Goal: Complete application form: Complete application form

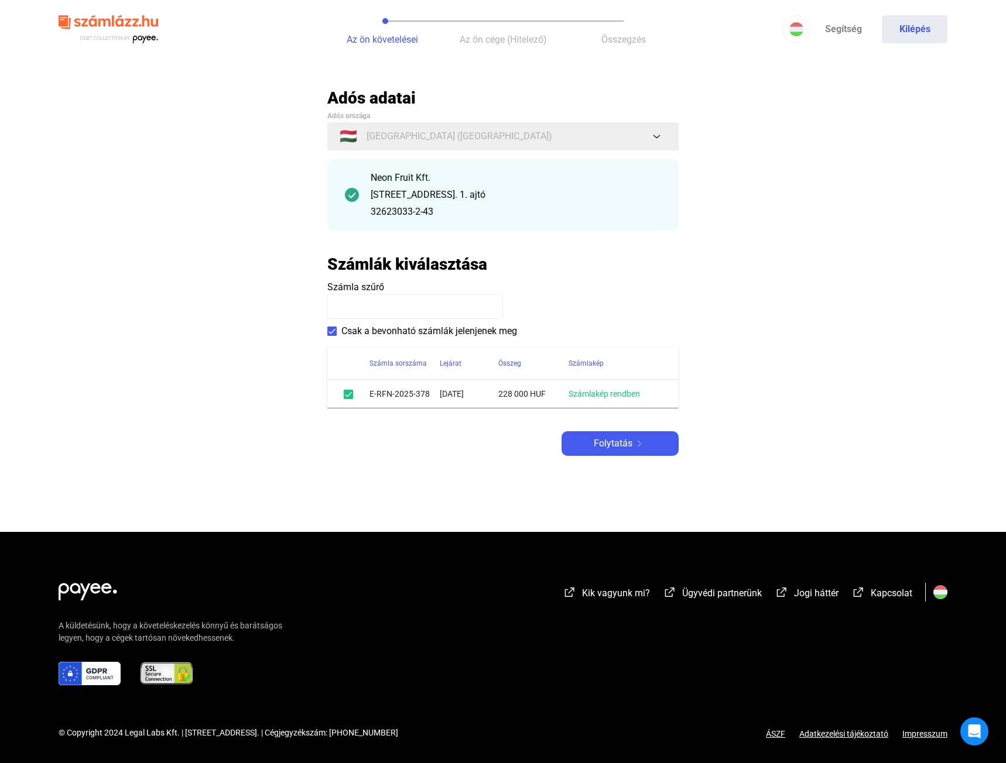
click at [299, 327] on main "Automatikusan mentve Adós adatai Adós országa 🇭🇺 [GEOGRAPHIC_DATA] ([GEOGRAPHIC…" at bounding box center [503, 310] width 1006 height 444
click at [347, 391] on span at bounding box center [348, 394] width 9 height 9
click at [331, 332] on span at bounding box center [331, 331] width 9 height 9
click at [313, 341] on main "Automatikusan mentve Adós adatai Adós országa 🇭🇺 [GEOGRAPHIC_DATA] ([GEOGRAPHIC…" at bounding box center [503, 310] width 1006 height 444
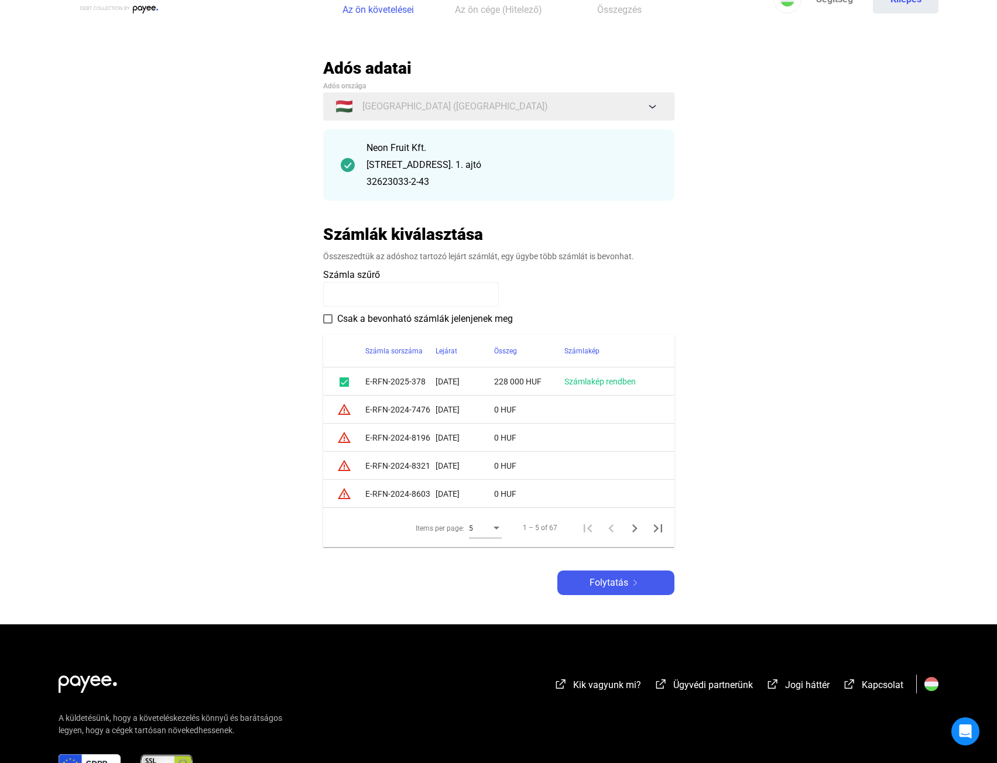
scroll to position [59, 0]
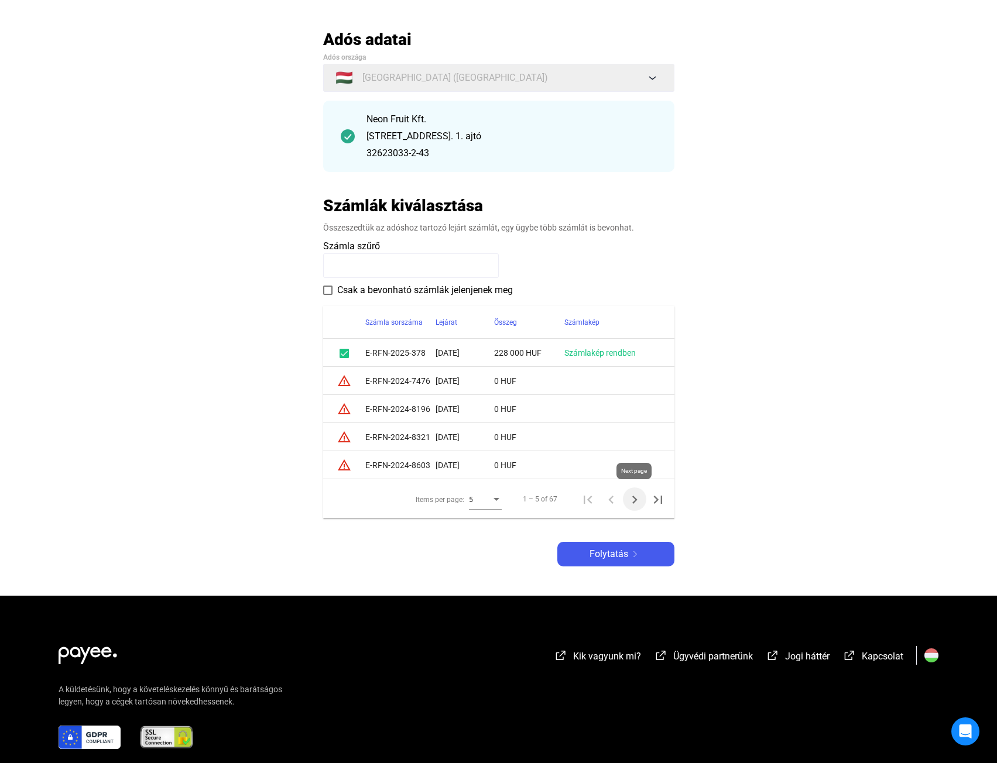
click at [629, 499] on icon "Next page" at bounding box center [634, 500] width 16 height 16
click at [629, 497] on icon "Next page" at bounding box center [634, 500] width 16 height 16
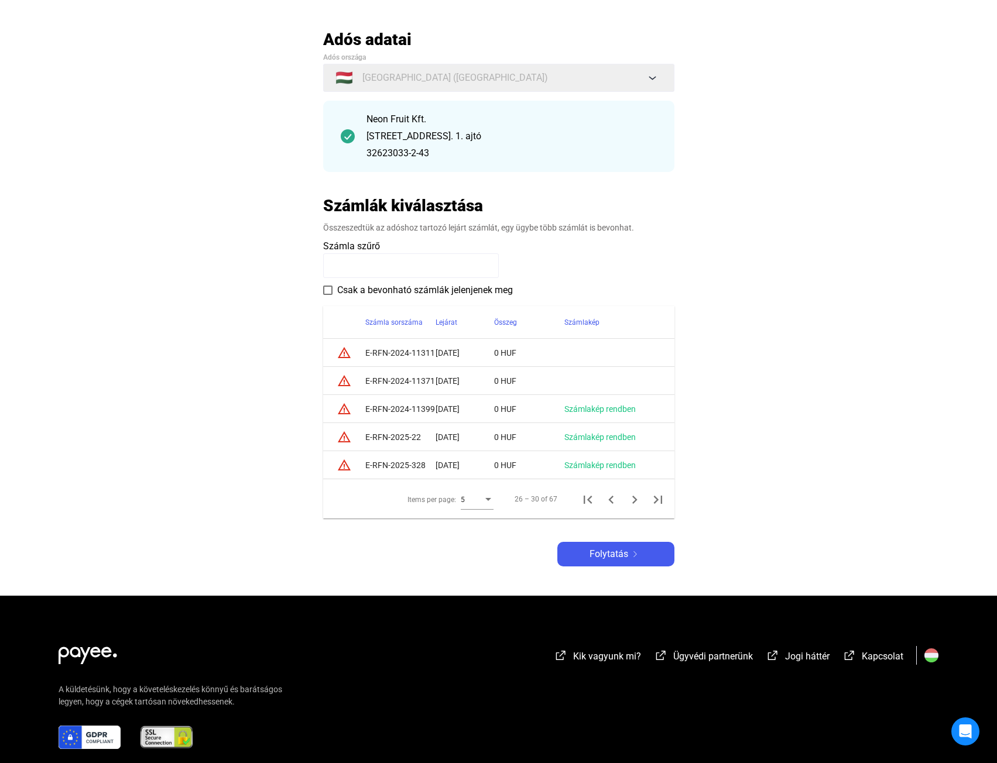
click at [489, 497] on div "Items per page:" at bounding box center [488, 499] width 11 height 9
click at [485, 523] on span "10" at bounding box center [477, 521] width 33 height 14
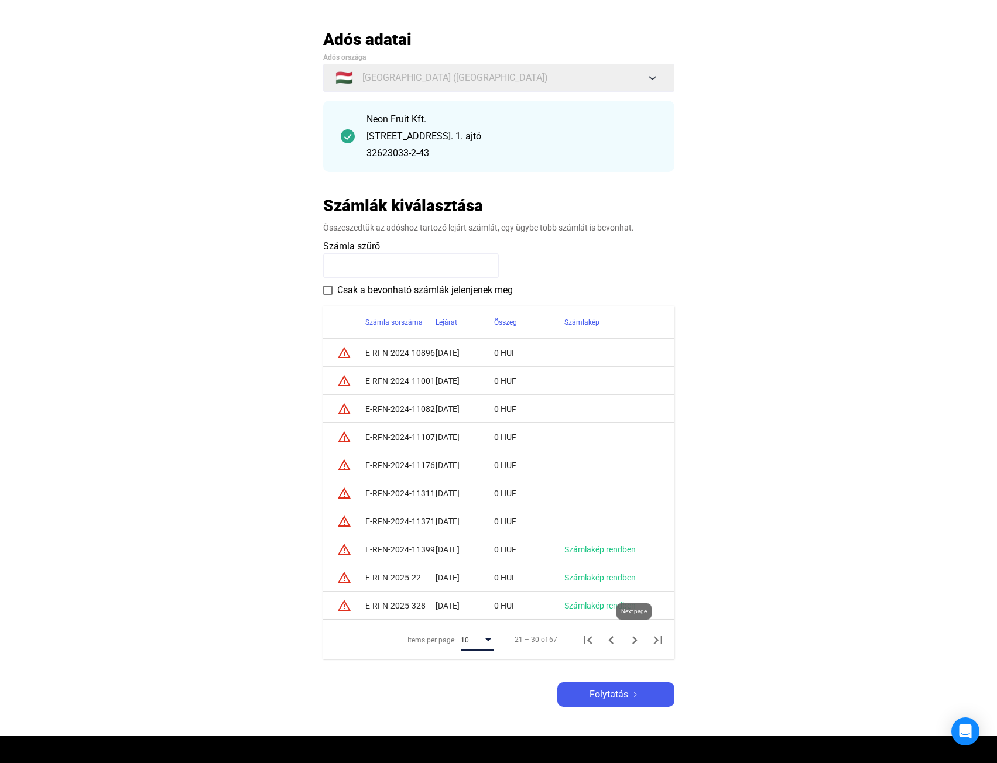
click at [632, 644] on icon "Next page" at bounding box center [634, 640] width 16 height 16
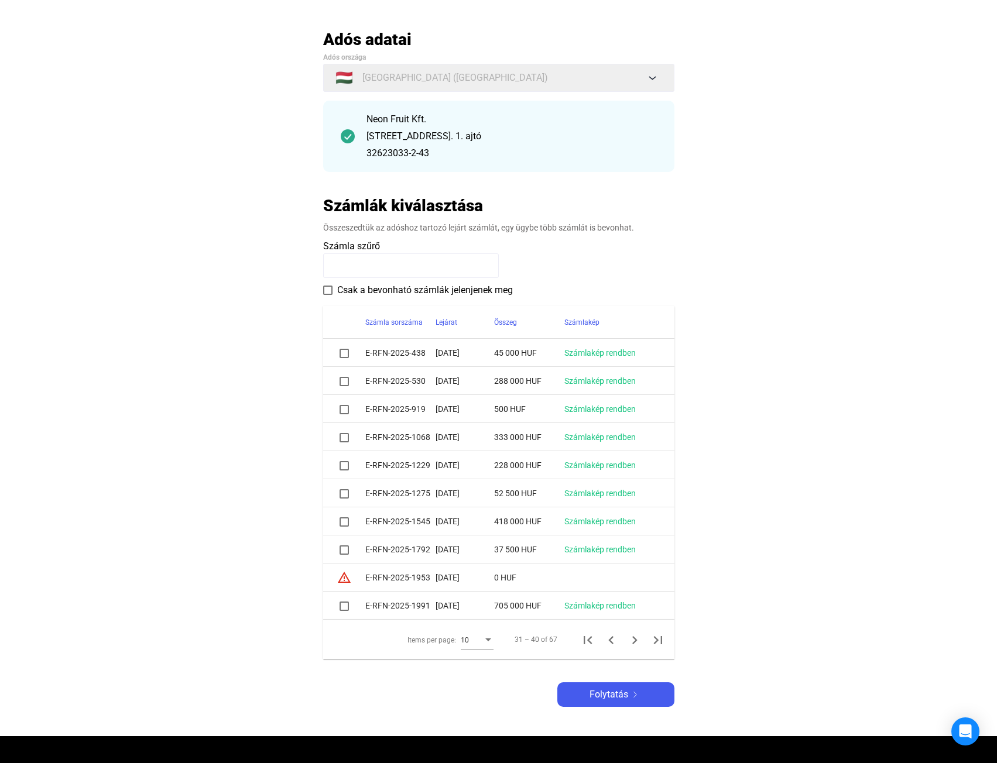
click at [332, 290] on span at bounding box center [327, 290] width 9 height 9
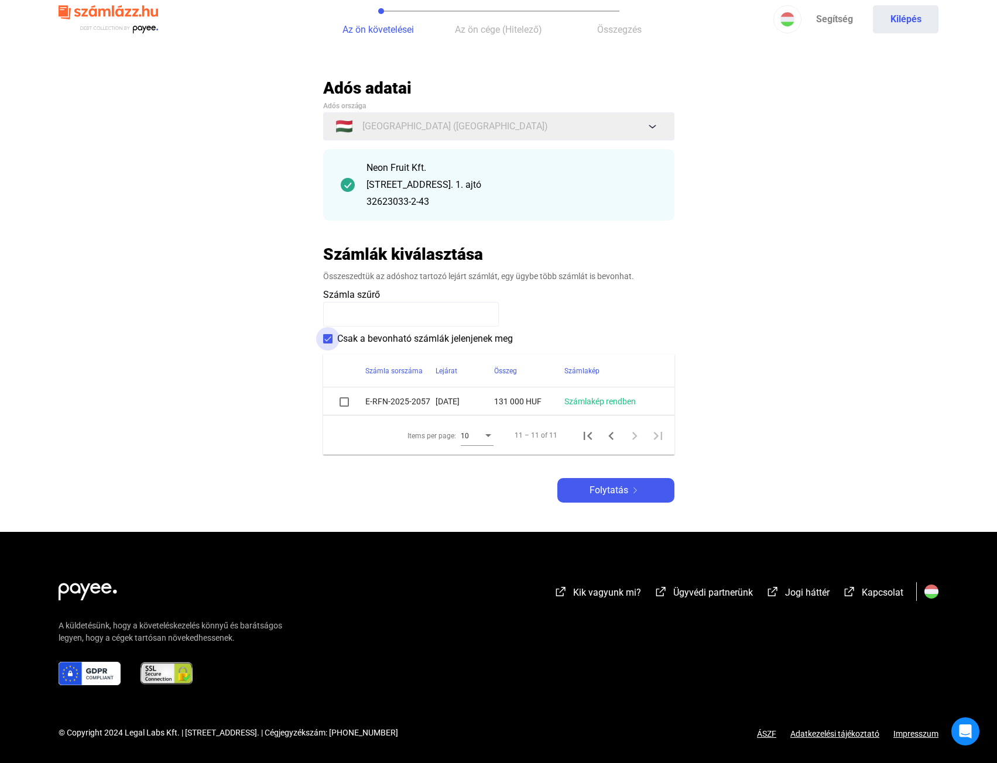
scroll to position [10, 0]
click at [358, 338] on span "Csak a bevonható számlák jelenjenek meg" at bounding box center [425, 339] width 176 height 14
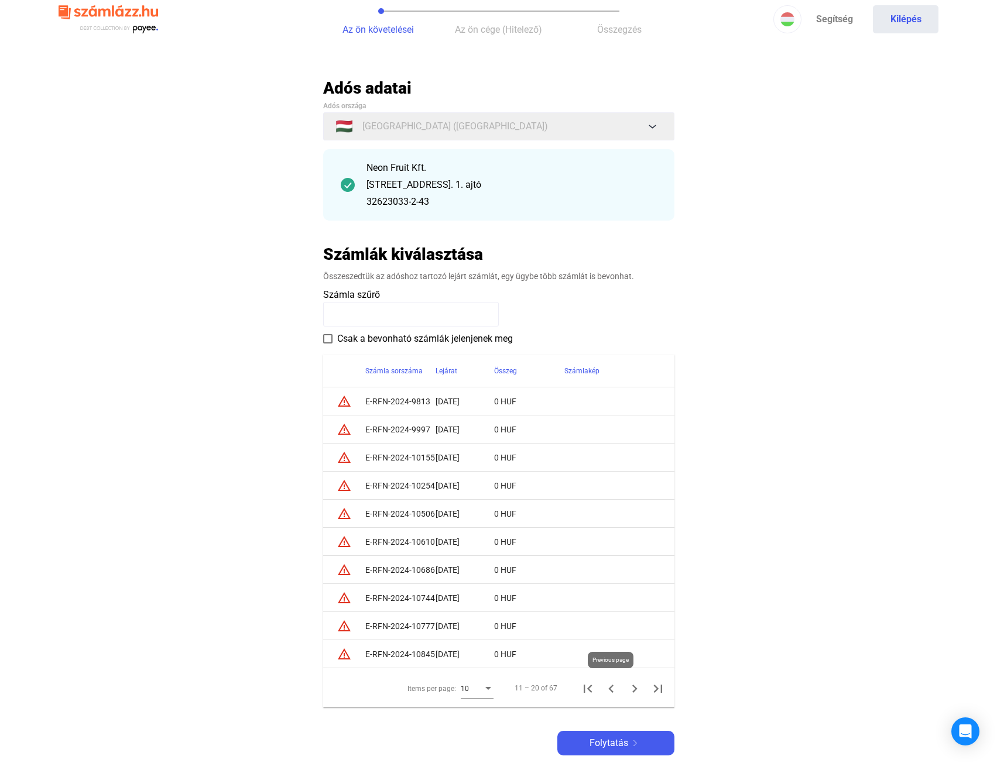
click at [612, 686] on icon "Previous page" at bounding box center [610, 689] width 5 height 8
click at [631, 690] on icon "Next page" at bounding box center [634, 689] width 16 height 16
click at [630, 689] on icon "Next page" at bounding box center [634, 689] width 16 height 16
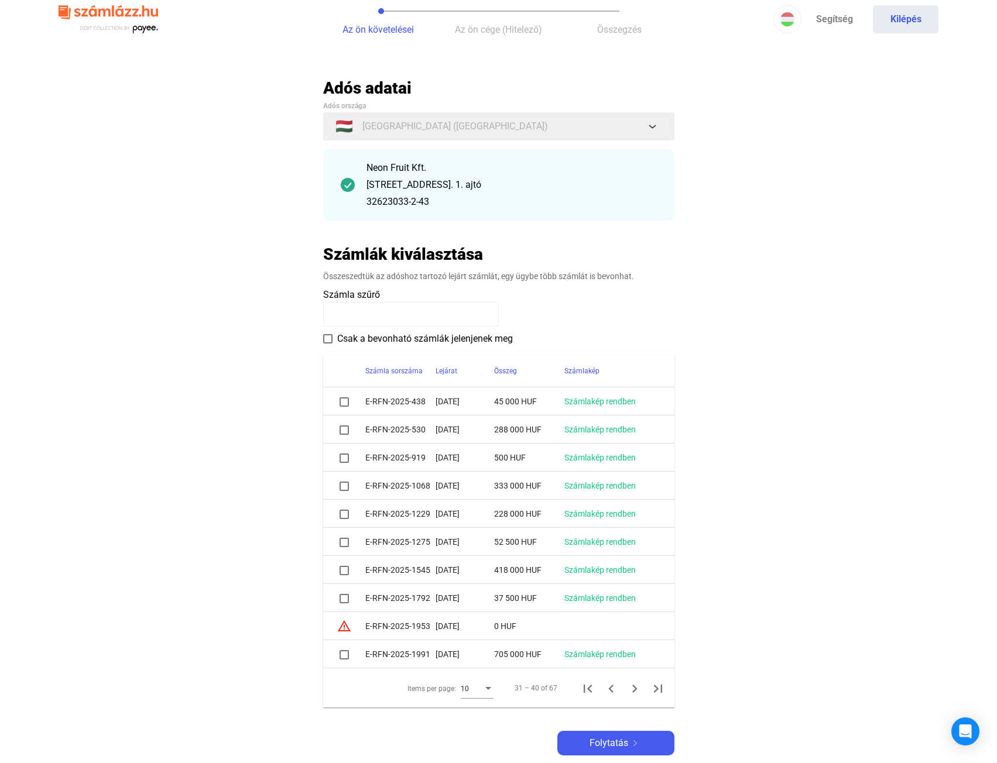
click at [344, 402] on span at bounding box center [344, 402] width 9 height 9
click at [348, 428] on span at bounding box center [344, 430] width 9 height 9
click at [345, 458] on span at bounding box center [344, 458] width 9 height 9
click at [346, 486] on span at bounding box center [344, 486] width 9 height 9
click at [347, 513] on span at bounding box center [344, 514] width 9 height 9
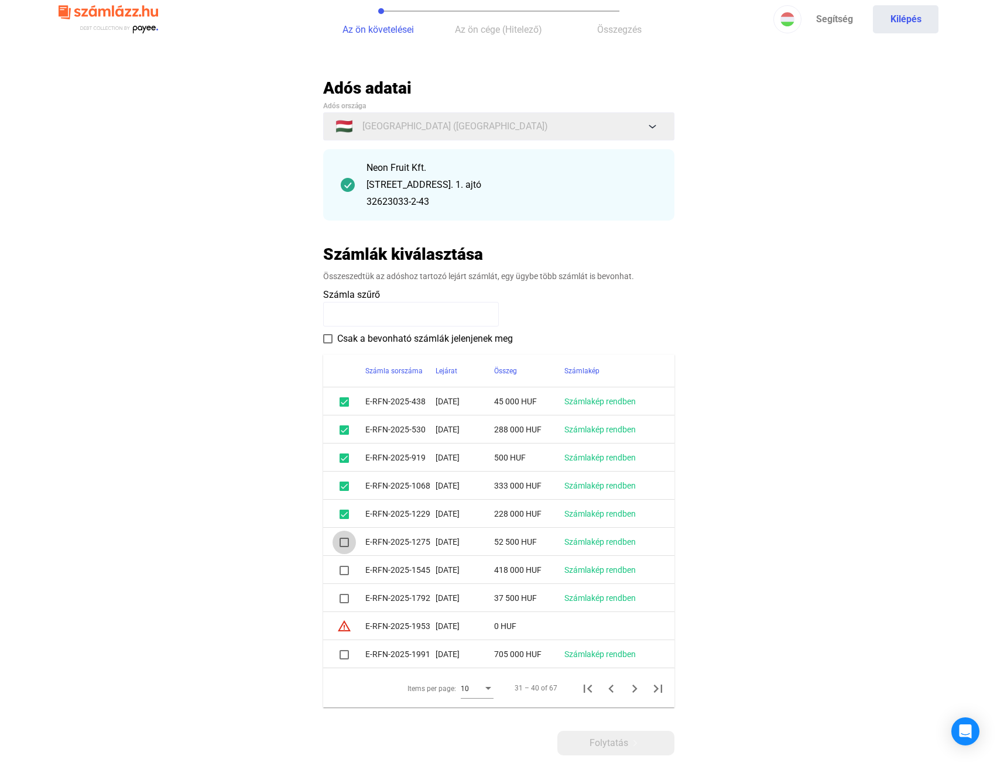
click at [347, 539] on span at bounding box center [344, 542] width 9 height 9
click at [346, 570] on span at bounding box center [344, 570] width 9 height 9
click at [344, 598] on span at bounding box center [344, 598] width 9 height 9
click at [346, 655] on span at bounding box center [344, 654] width 9 height 9
click at [632, 690] on icon "Next page" at bounding box center [634, 689] width 16 height 16
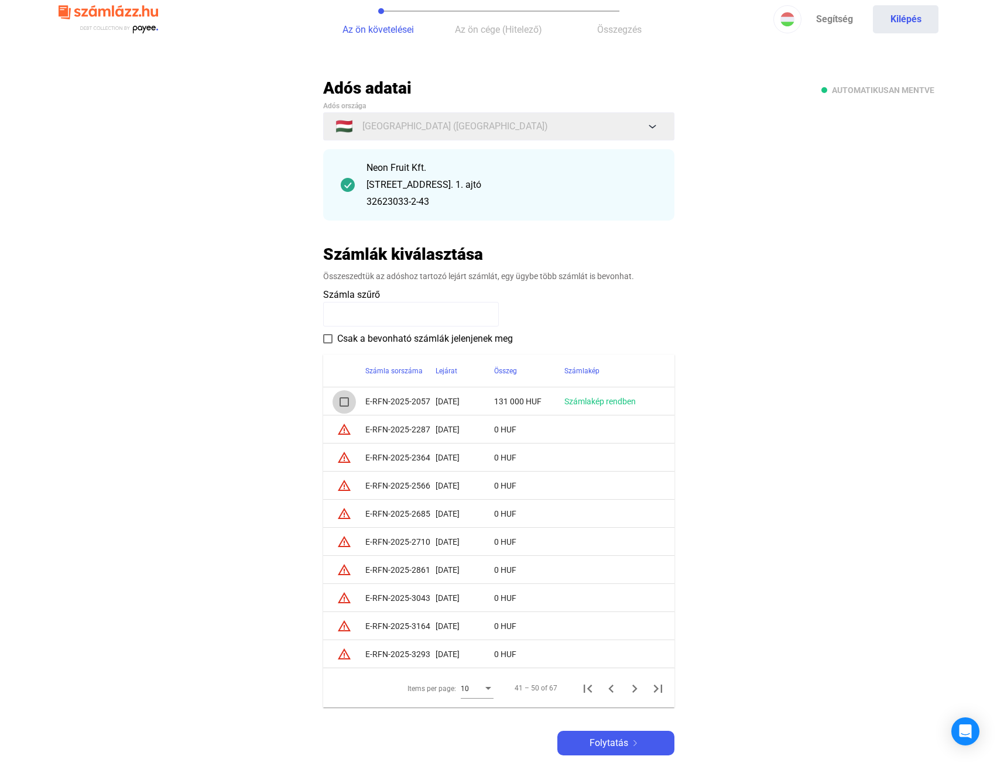
click at [344, 402] on span at bounding box center [344, 402] width 9 height 9
click at [633, 688] on icon "Next page" at bounding box center [634, 689] width 16 height 16
click at [632, 688] on icon "Next page" at bounding box center [634, 689] width 16 height 16
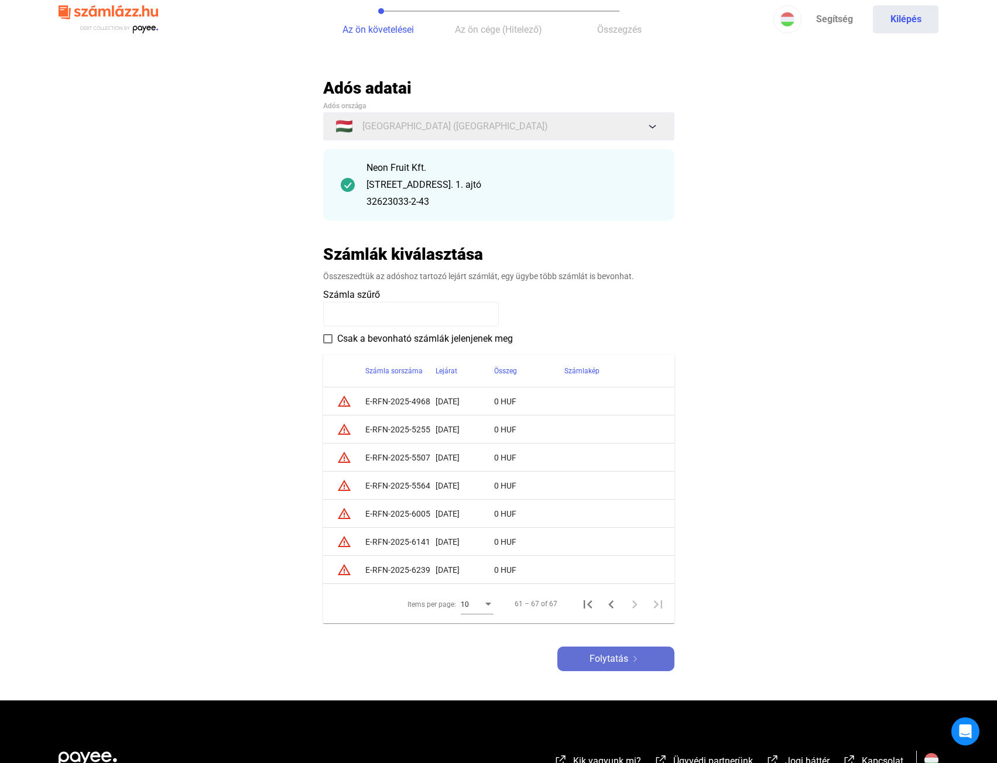
click at [618, 654] on span "Folytatás" at bounding box center [609, 659] width 39 height 14
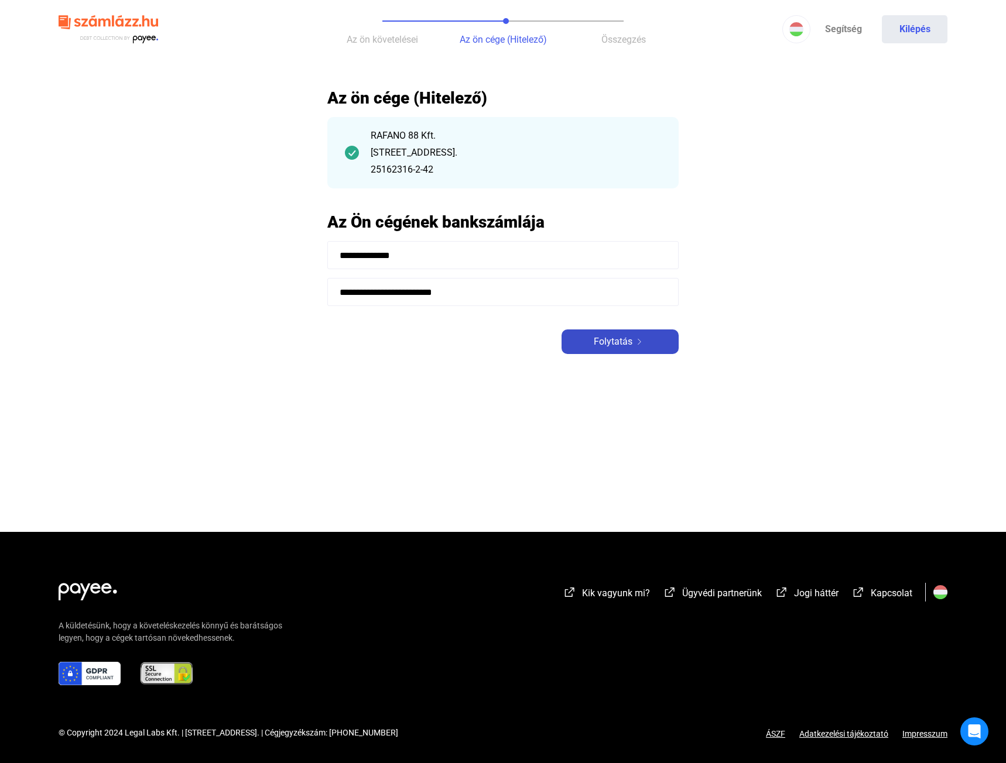
click at [639, 346] on div "Folytatás" at bounding box center [620, 342] width 110 height 14
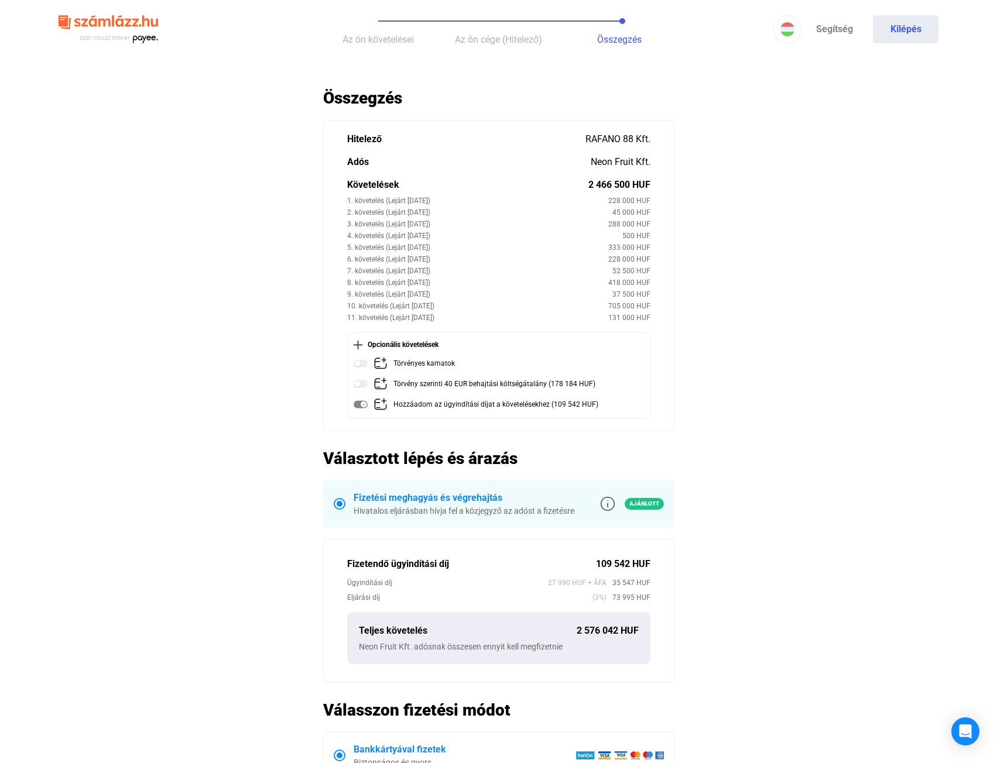
scroll to position [59, 0]
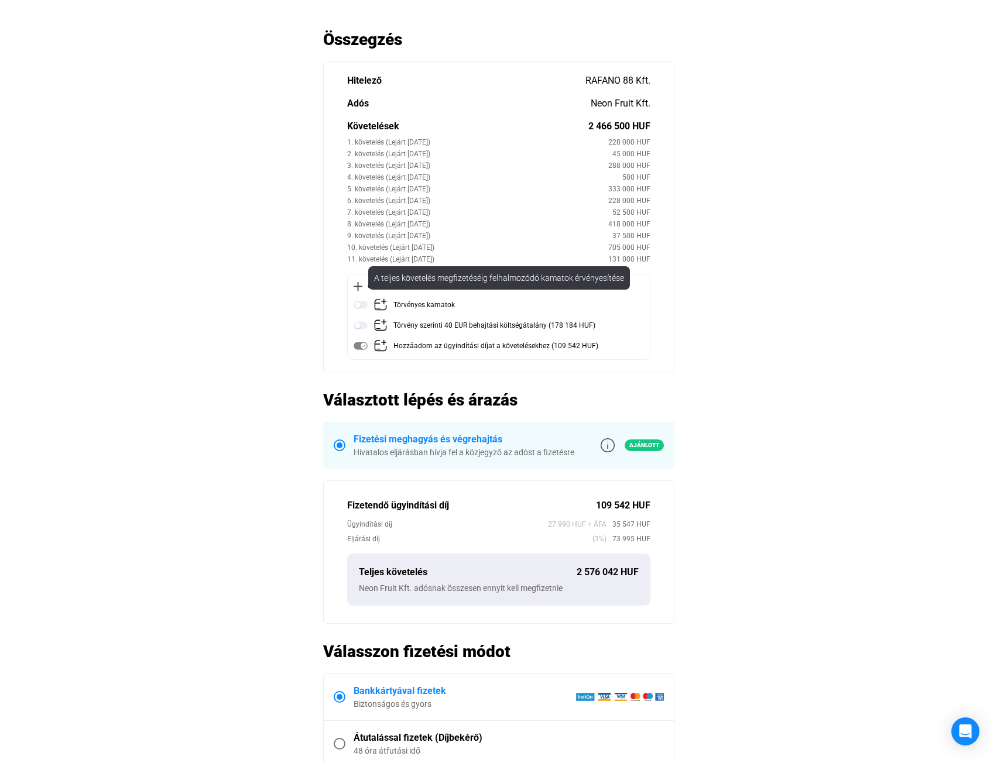
click at [356, 303] on img at bounding box center [361, 305] width 14 height 14
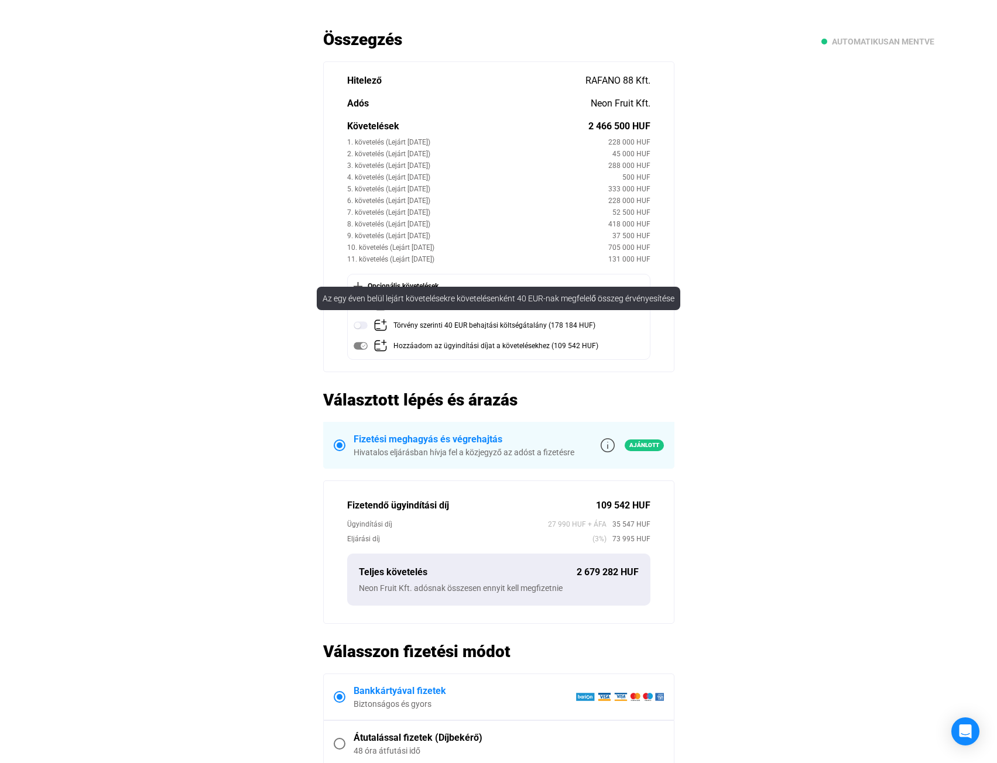
click at [359, 327] on img at bounding box center [361, 325] width 14 height 14
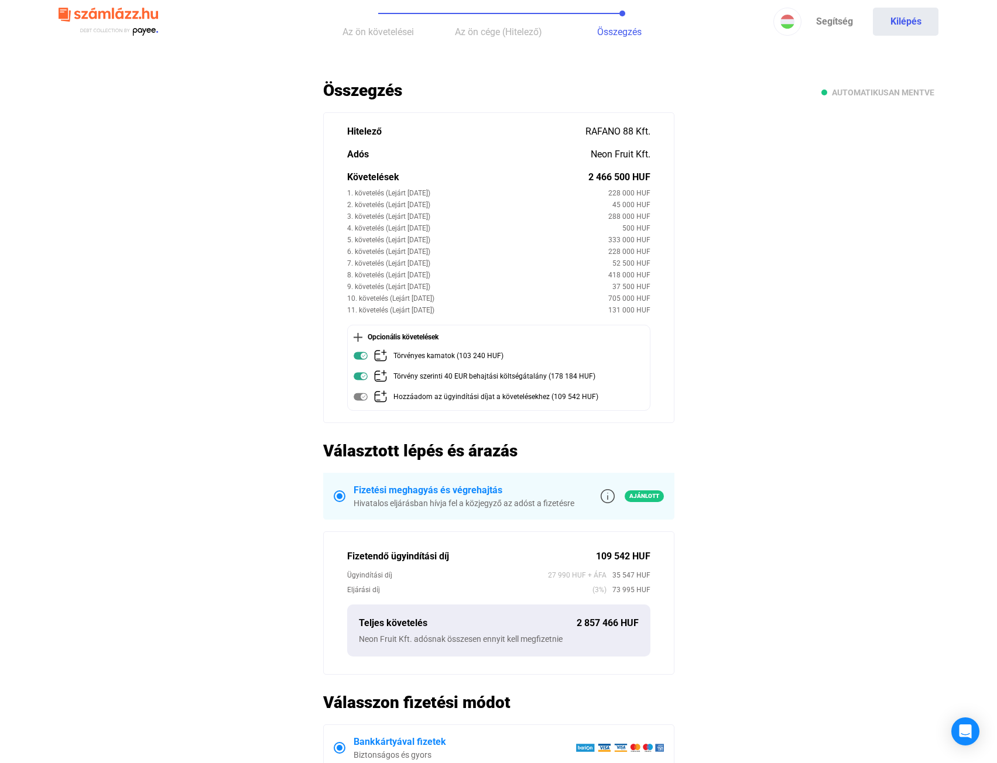
scroll to position [0, 0]
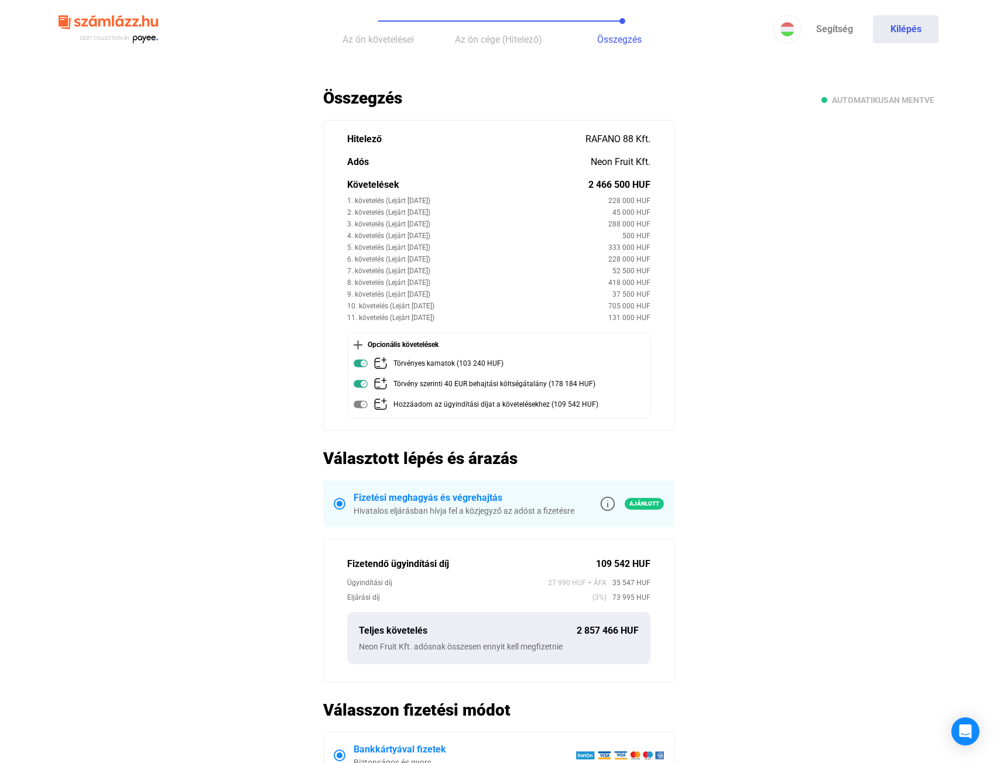
click at [321, 363] on main "Automatikusan mentve Összegzés Hitelező RAFANO 88 Kft. Adós Neon Fruit Kft. Köv…" at bounding box center [498, 516] width 997 height 857
